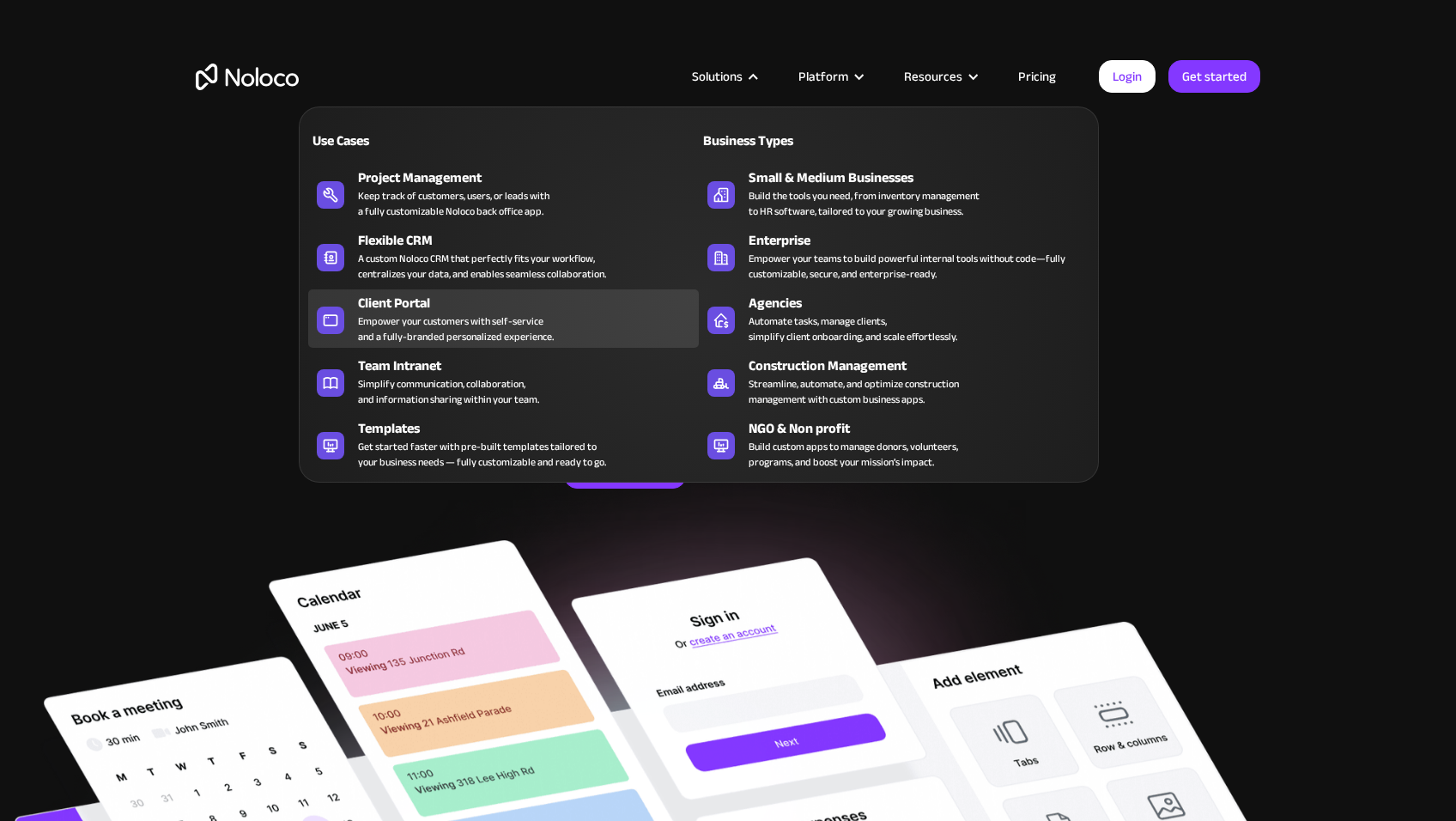
click at [374, 306] on div "Client Portal" at bounding box center [532, 303] width 349 height 21
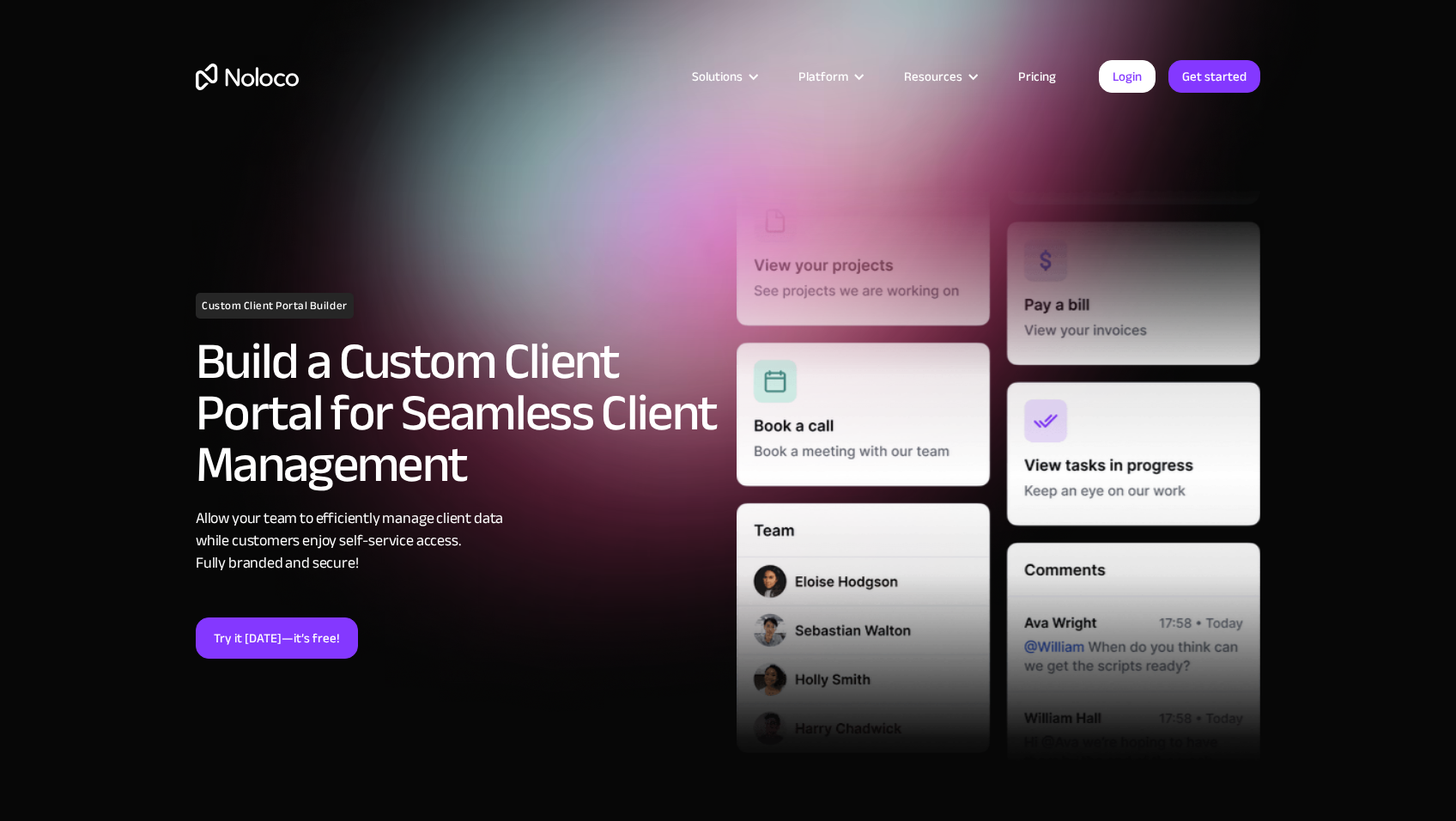
click at [1047, 72] on link "Pricing" at bounding box center [1037, 76] width 81 height 23
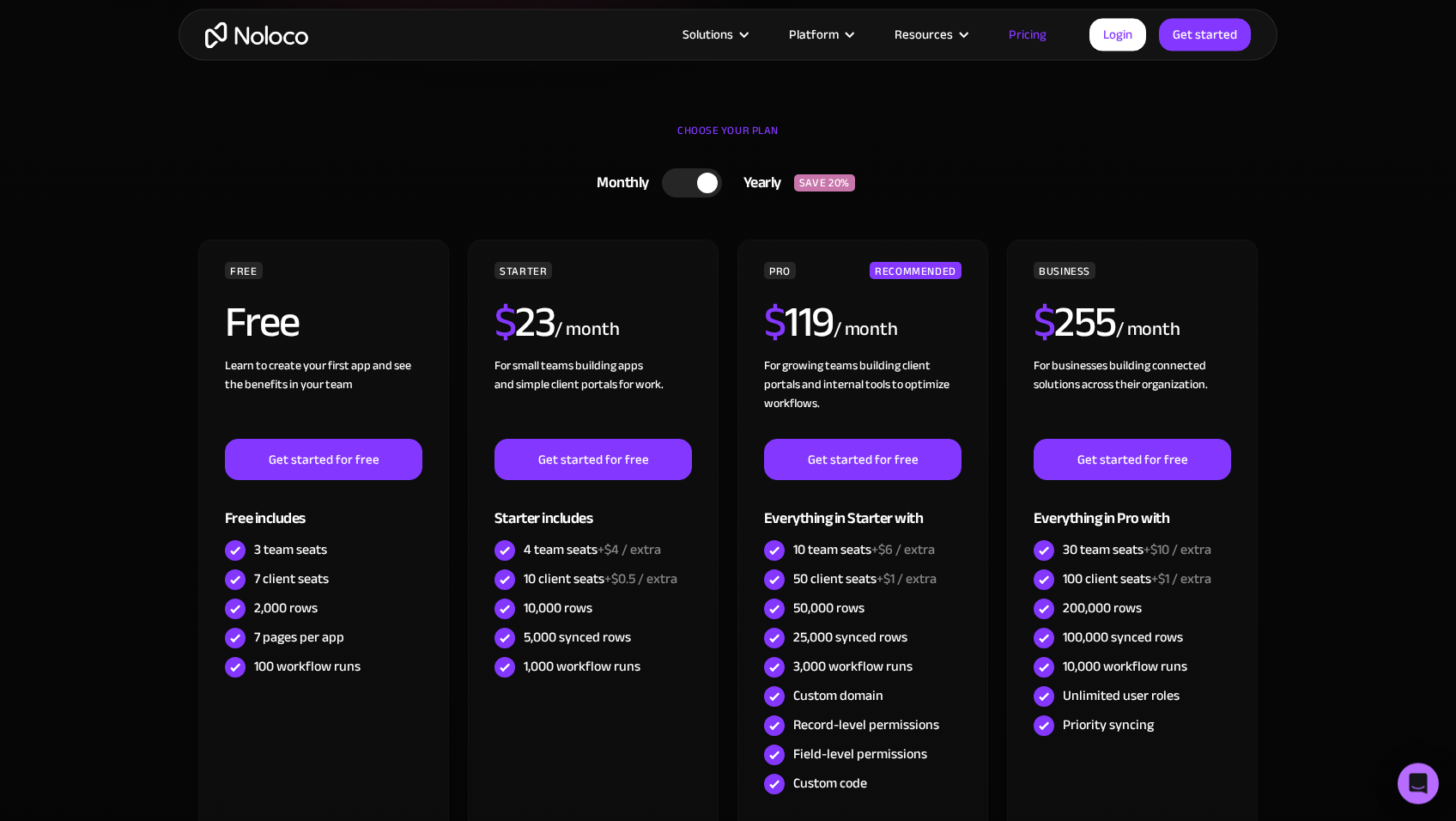
scroll to position [438, 0]
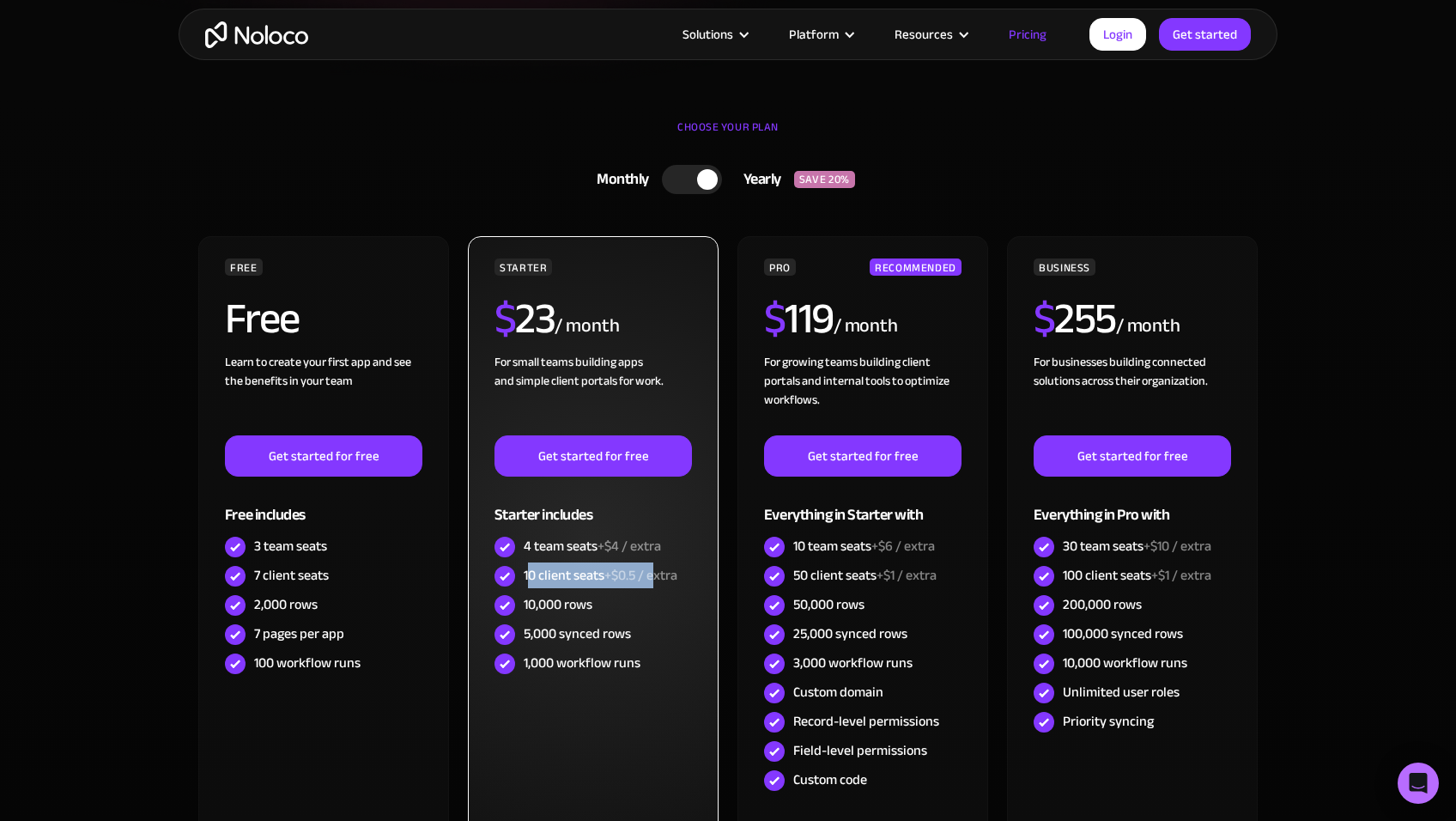
drag, startPoint x: 530, startPoint y: 574, endPoint x: 654, endPoint y: 573, distance: 124.0
click at [654, 573] on div "10 client seats +$0.5 / extra" at bounding box center [601, 575] width 153 height 19
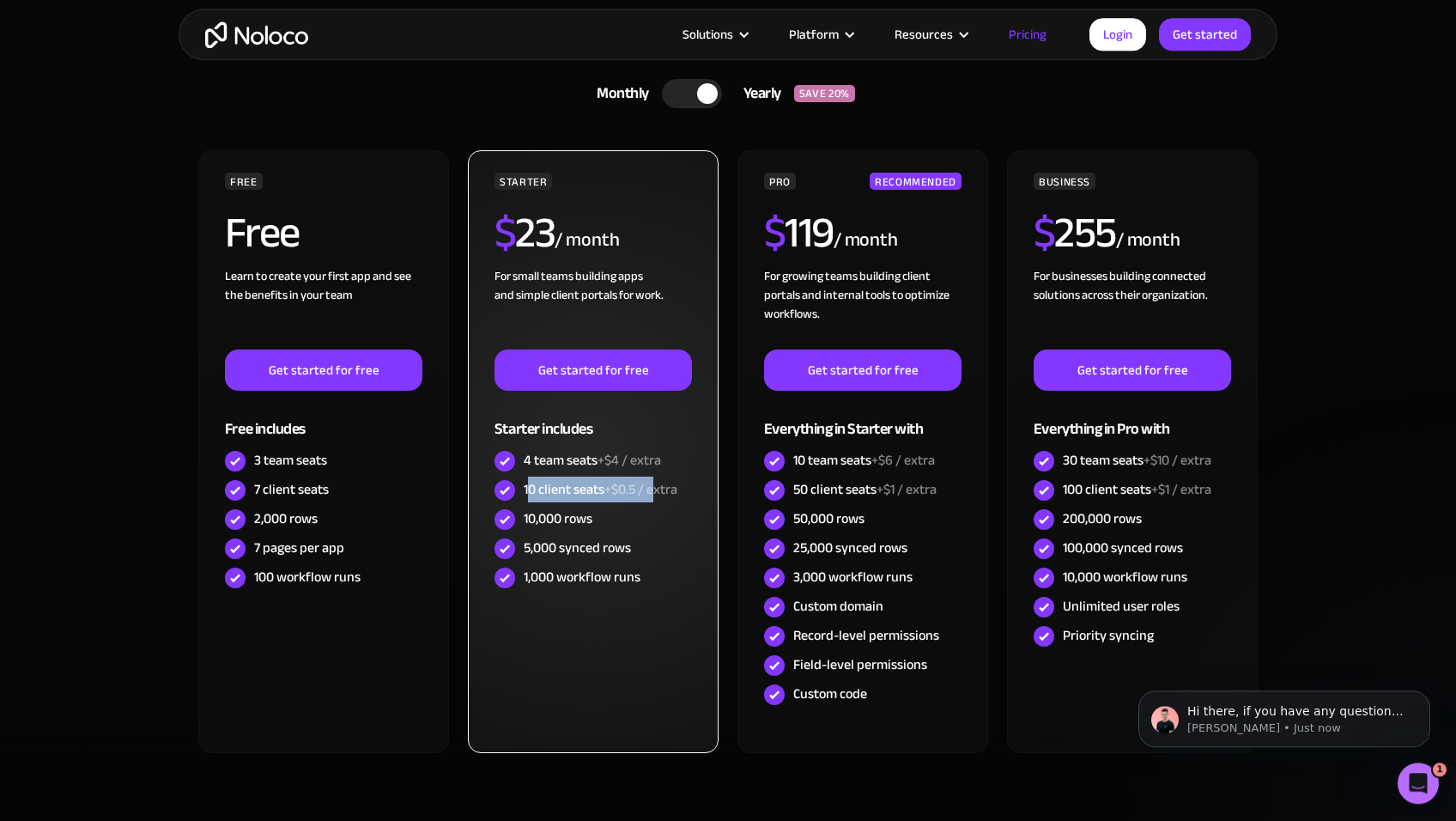
scroll to position [525, 0]
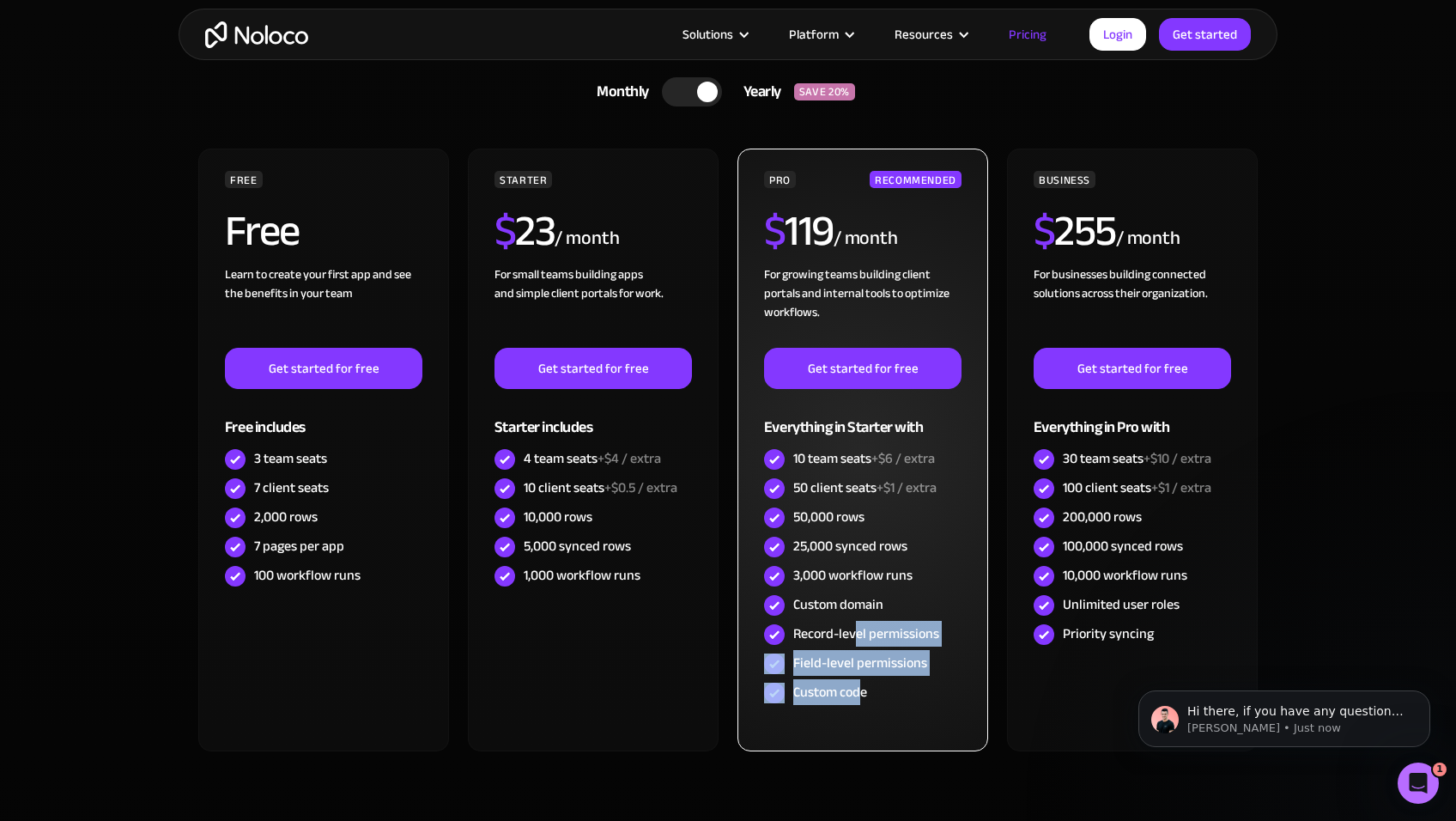
drag, startPoint x: 857, startPoint y: 634, endPoint x: 858, endPoint y: 703, distance: 69.0
click at [858, 703] on div "PRO RECOMMENDED $ 119 / month For growing teams building client portals and int…" at bounding box center [862, 440] width 198 height 537
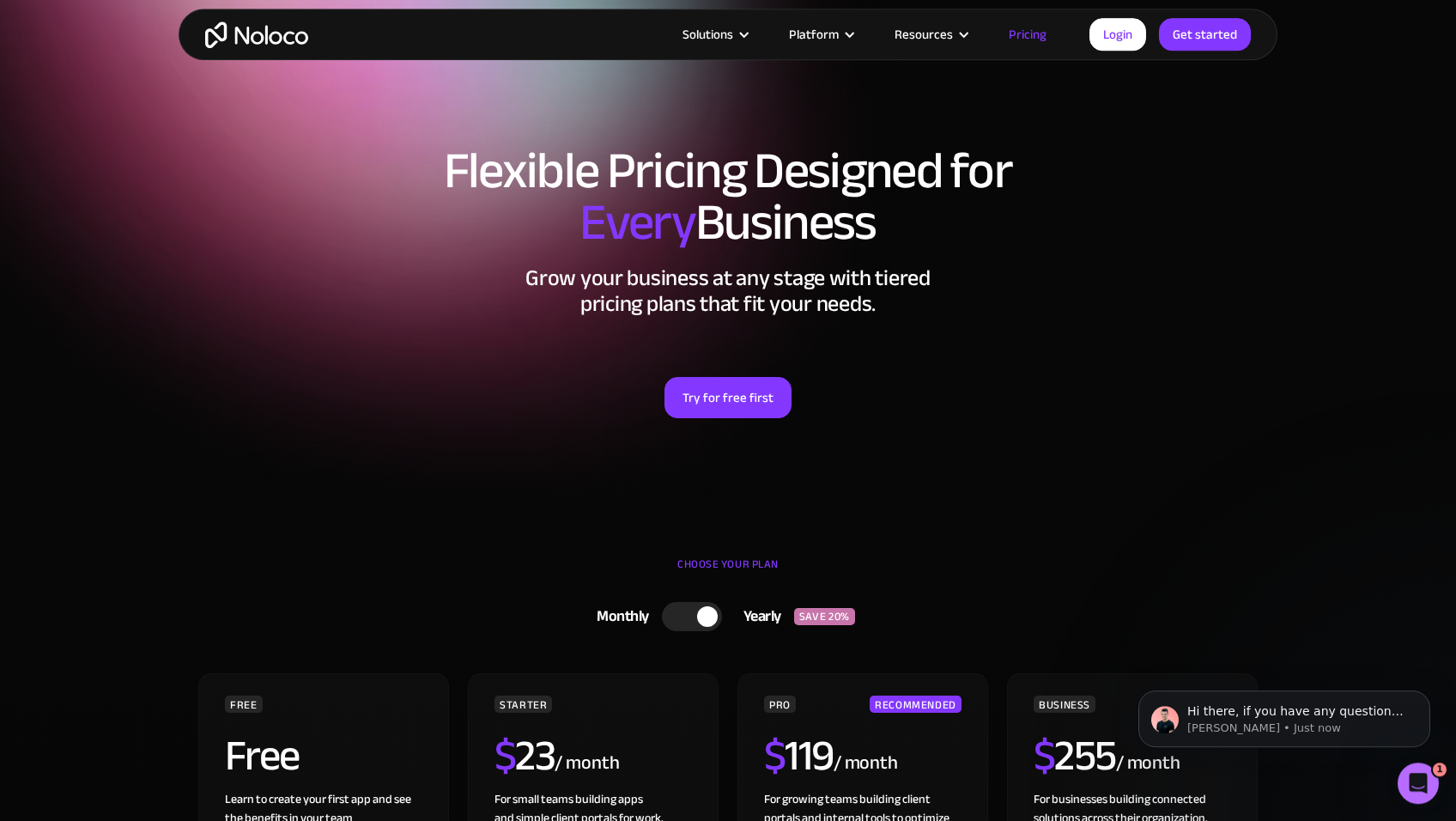
scroll to position [0, 0]
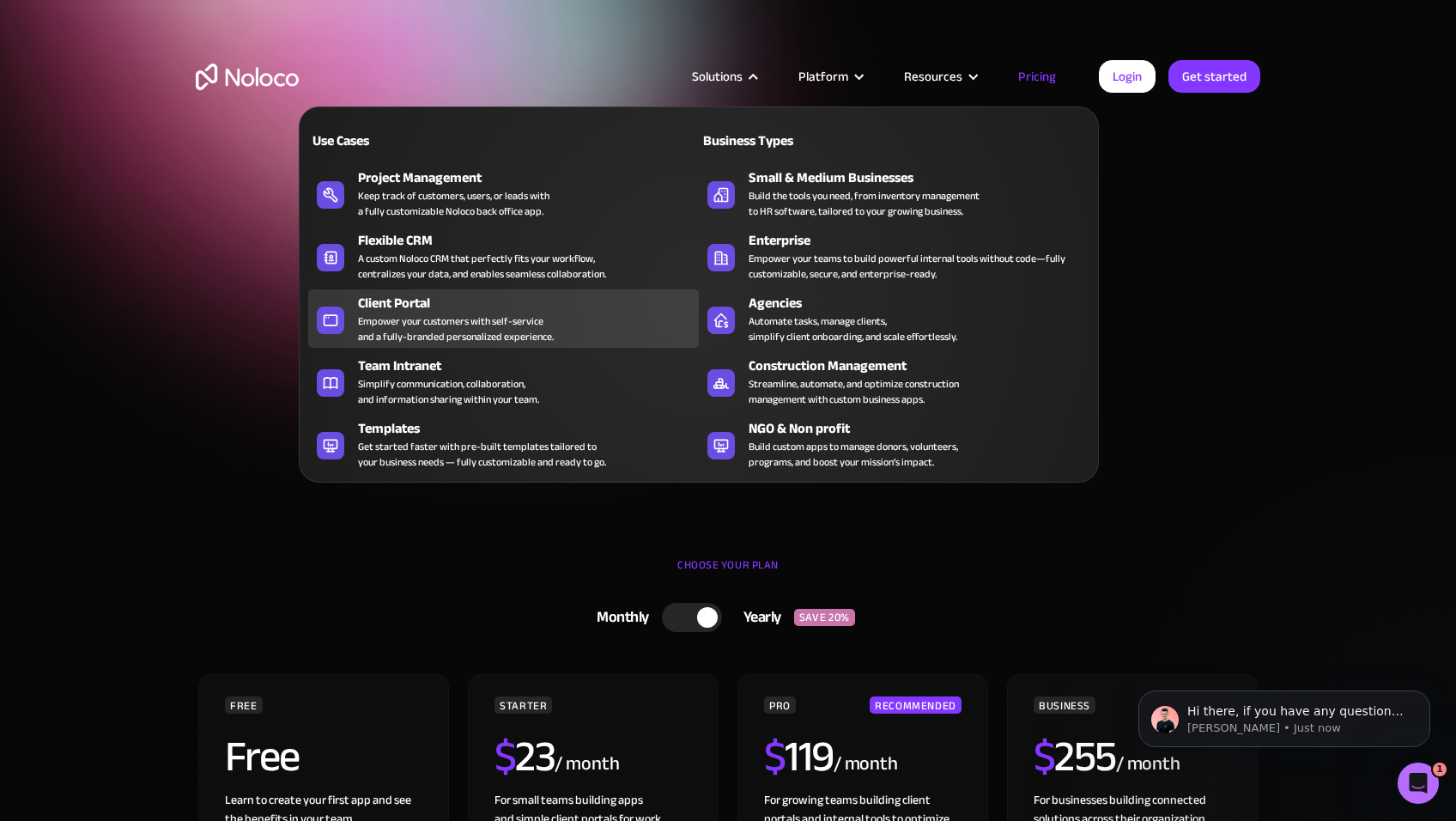
click at [441, 323] on div "Empower your customers with self-service and a fully-branded personalized exper…" at bounding box center [455, 328] width 196 height 30
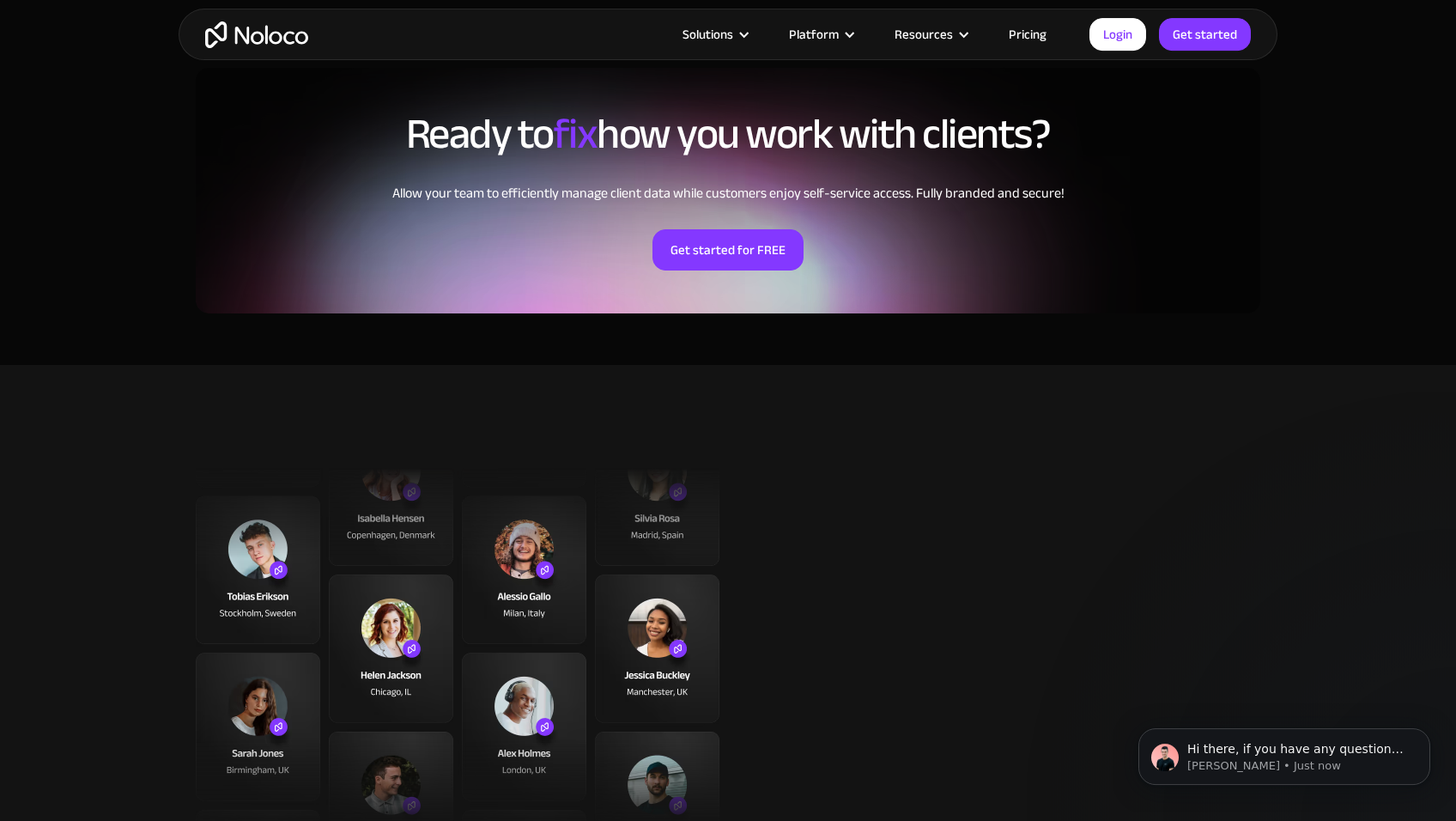
scroll to position [4117, 0]
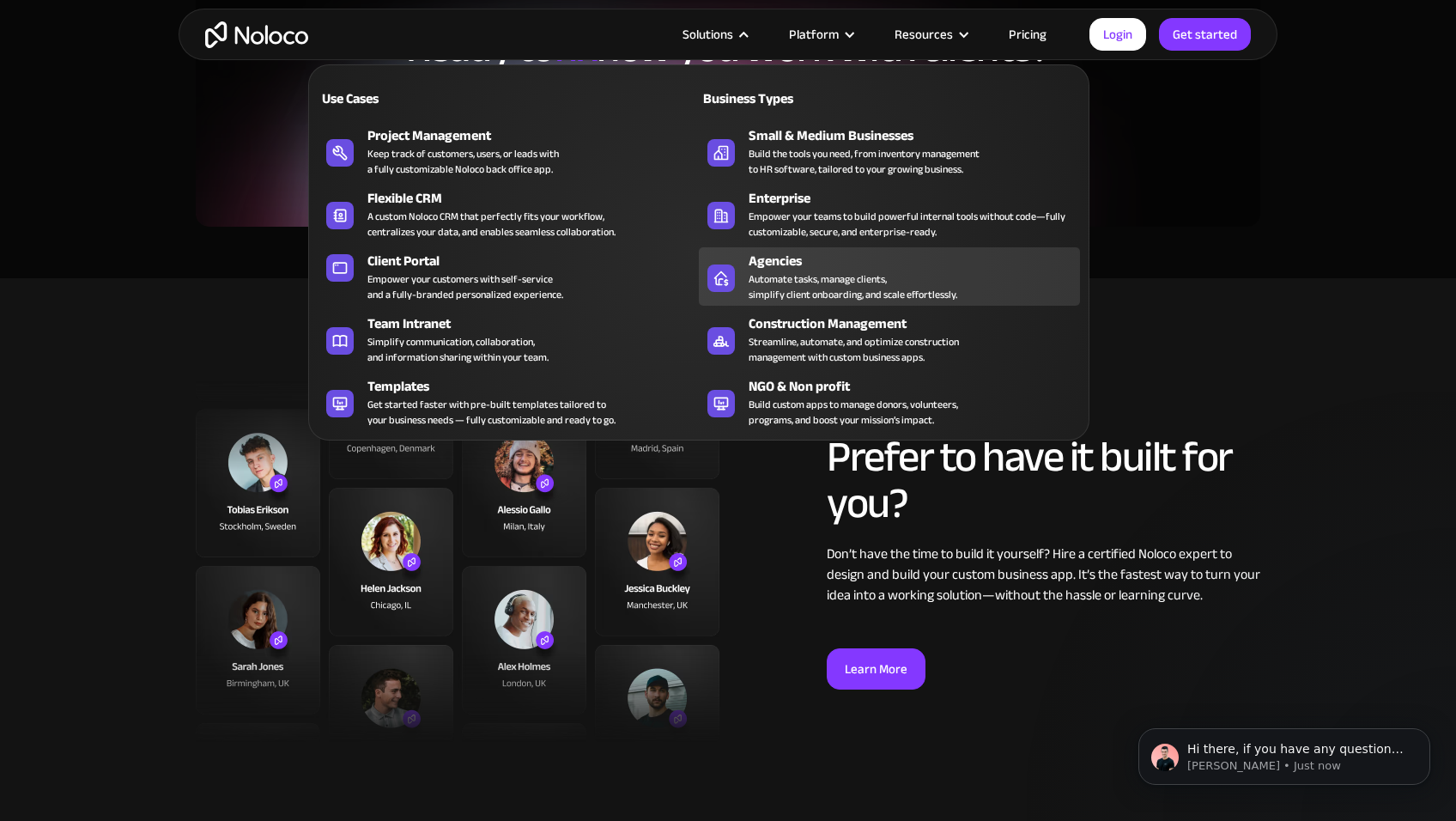
click at [986, 270] on div "Agencies" at bounding box center [918, 261] width 339 height 21
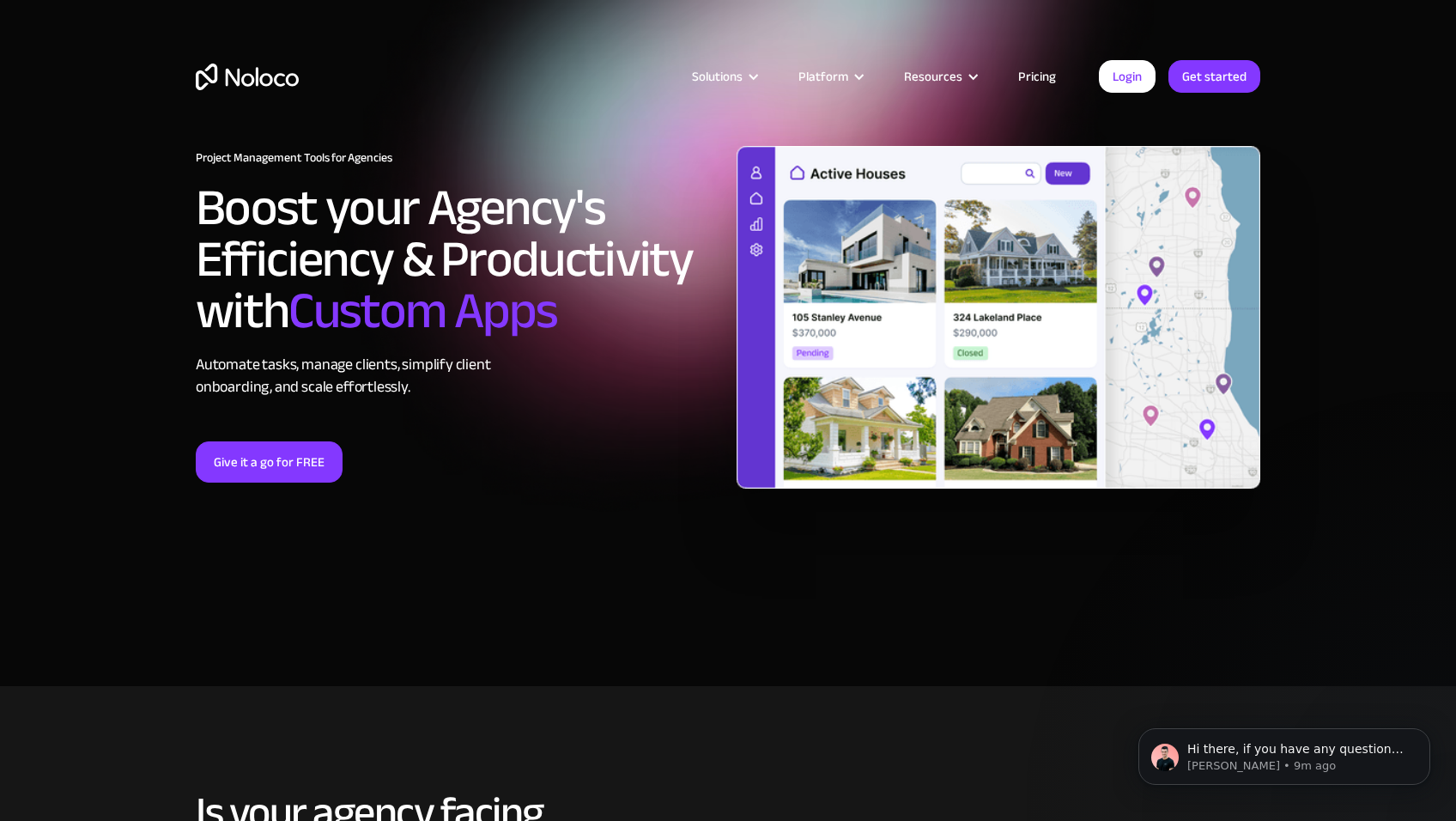
click at [1037, 78] on link "Pricing" at bounding box center [1037, 76] width 81 height 23
